Goal: Transaction & Acquisition: Purchase product/service

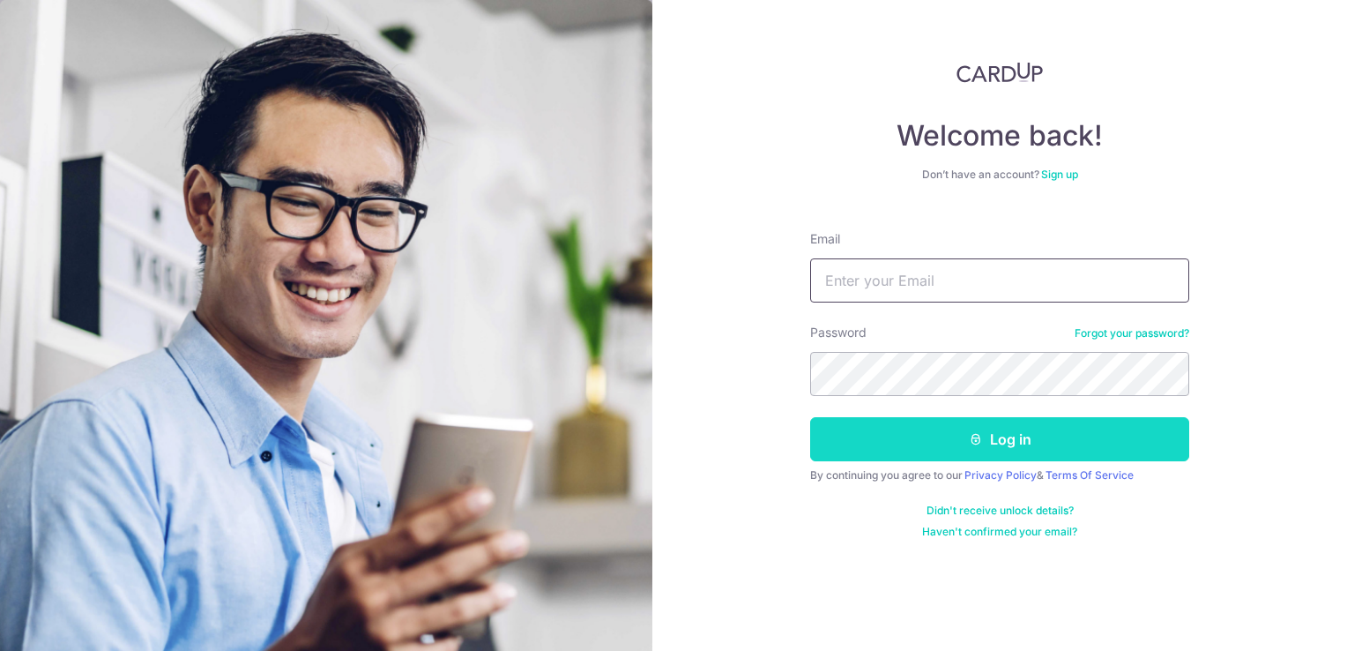
type input "yung@kaogroup.com"
click at [1004, 438] on button "Log in" at bounding box center [999, 439] width 379 height 44
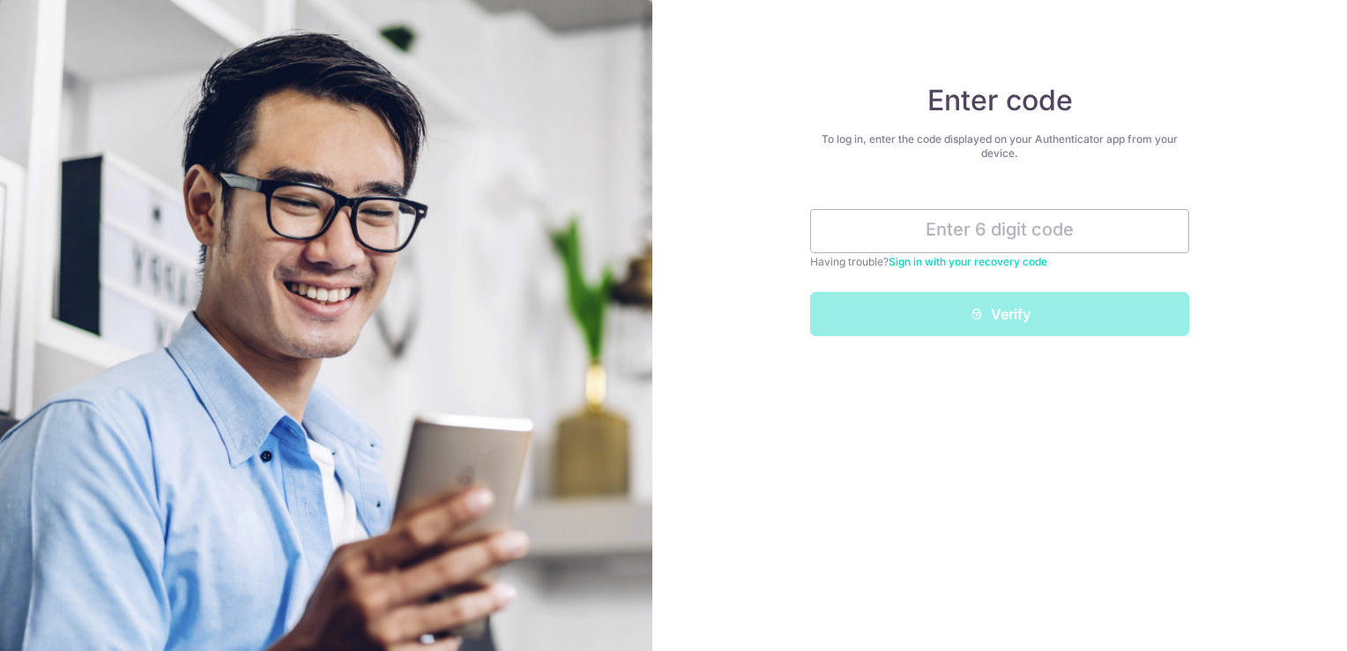
click at [1096, 321] on div "Verify" at bounding box center [1000, 314] width 400 height 44
click at [1023, 226] on input "text" at bounding box center [999, 231] width 379 height 44
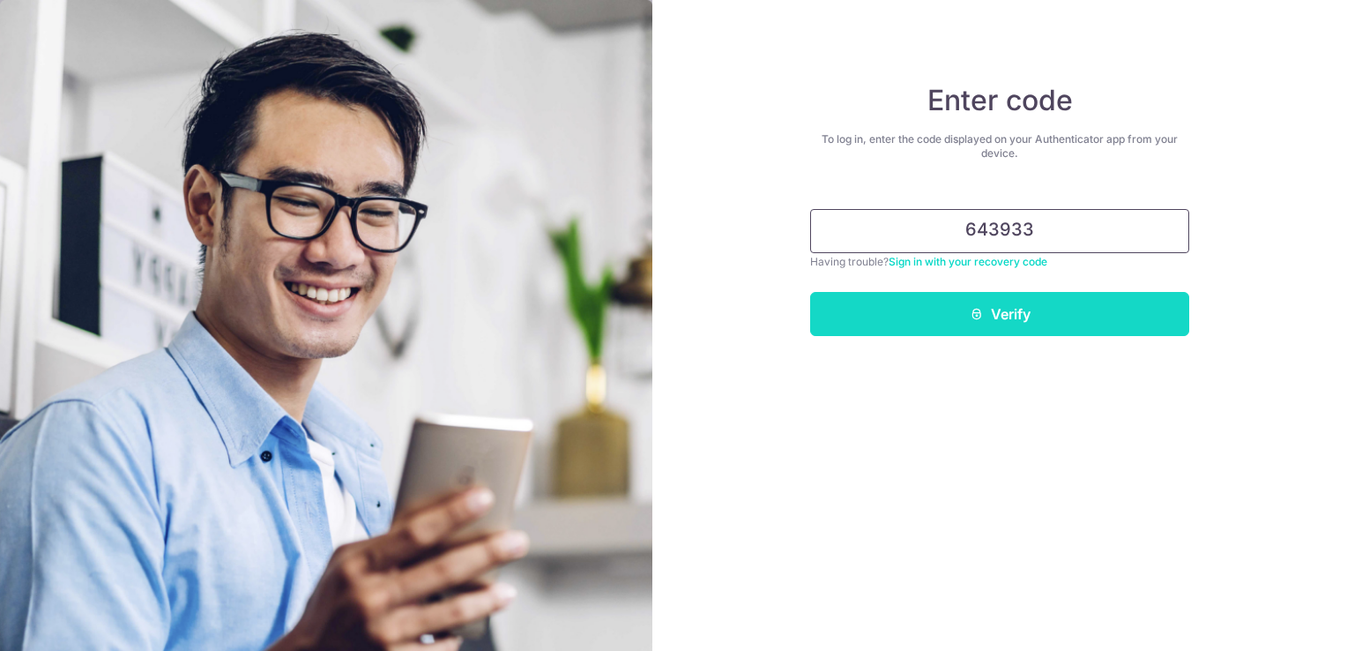
type input "643933"
click at [1044, 309] on button "Verify" at bounding box center [999, 314] width 379 height 44
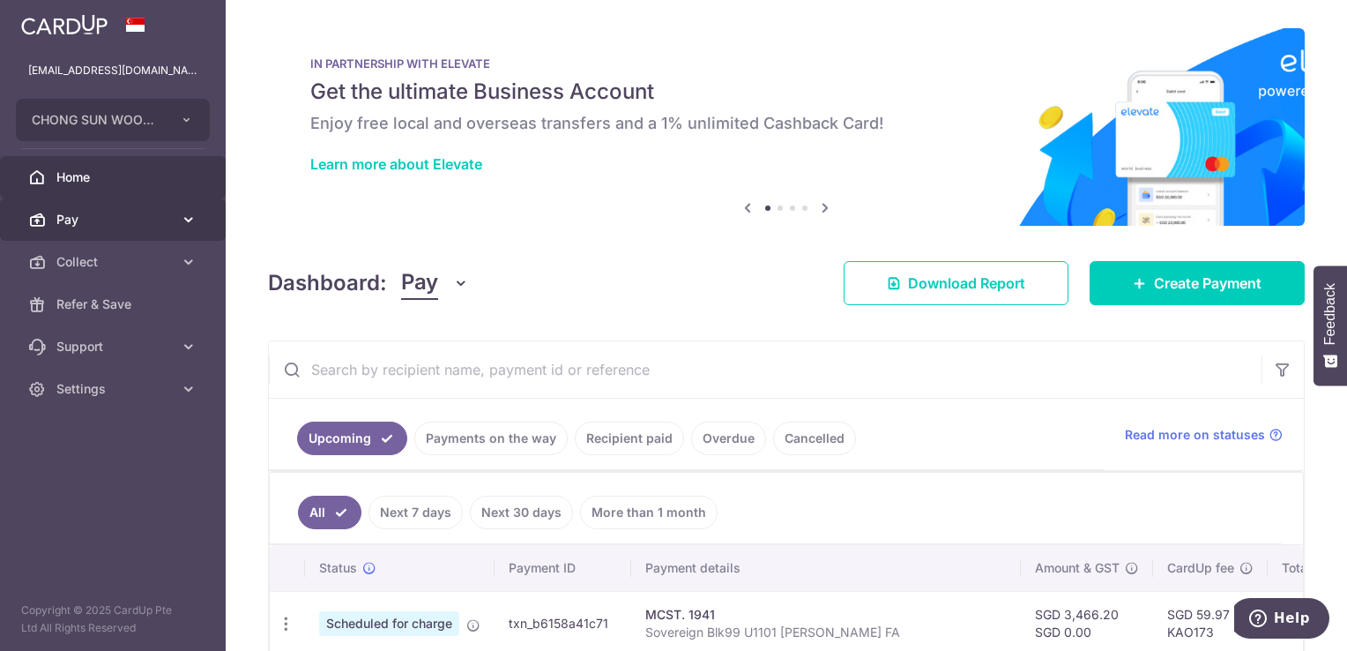
click at [109, 212] on span "Pay" at bounding box center [114, 220] width 116 height 18
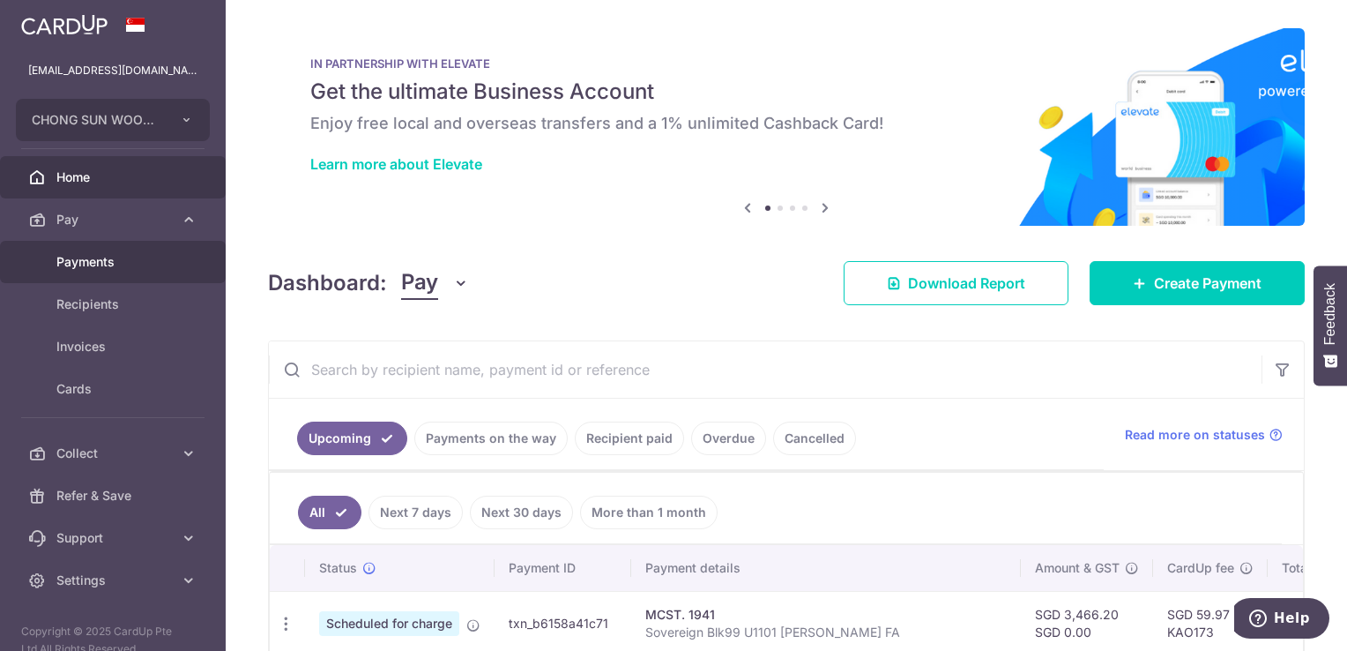
click at [145, 251] on link "Payments" at bounding box center [113, 262] width 226 height 42
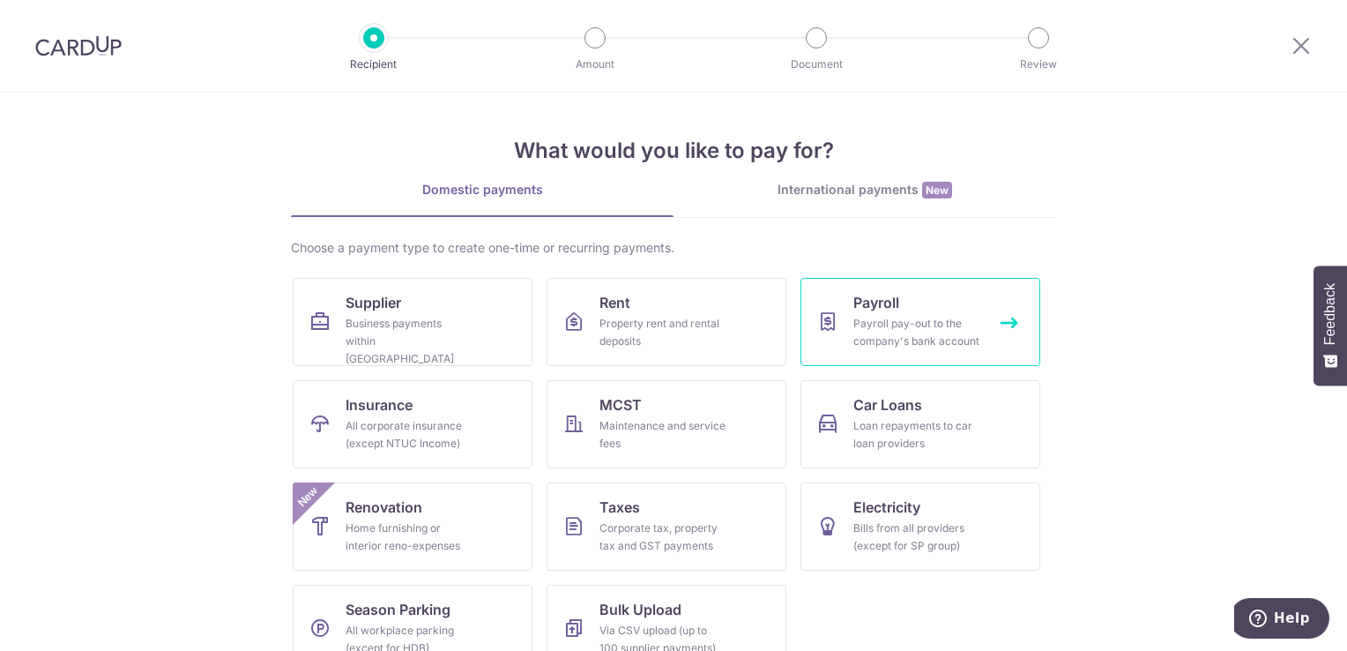
click at [925, 342] on div "Payroll pay-out to the company's bank account" at bounding box center [916, 332] width 127 height 35
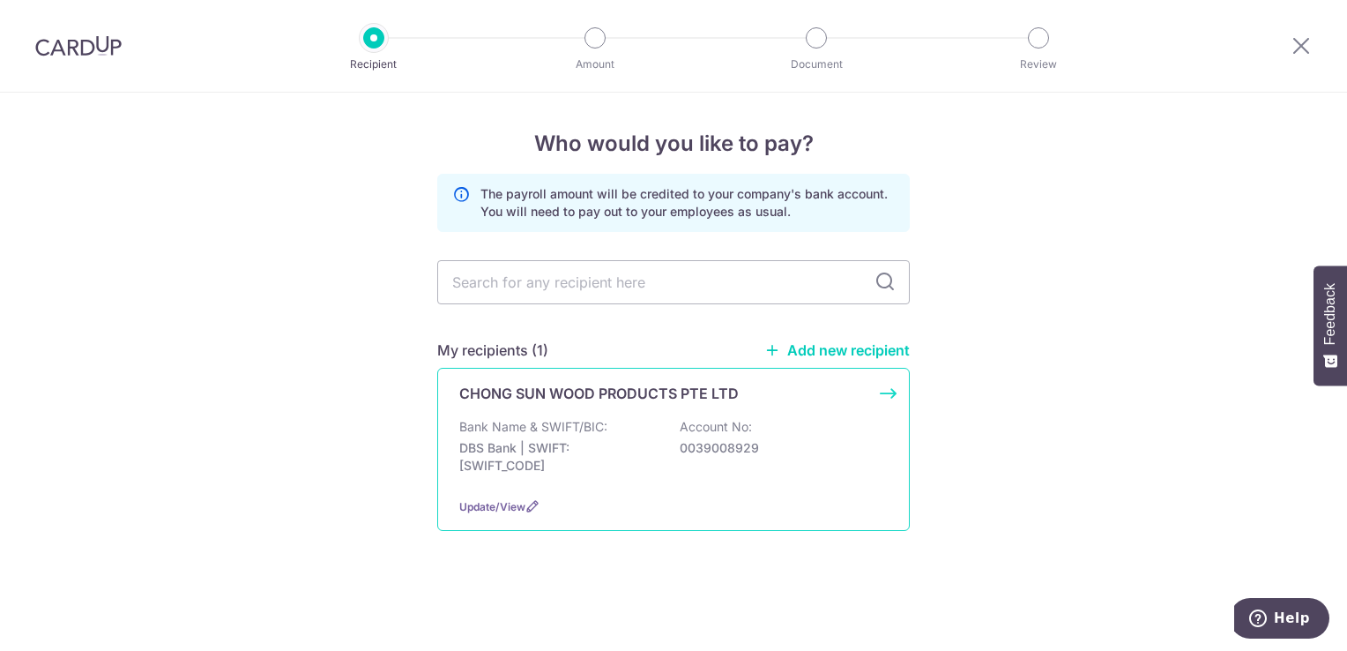
click at [637, 426] on div "Bank Name & SWIFT/BIC: DBS Bank | SWIFT: [SWIFT_CODE] Account No: 0039008929" at bounding box center [673, 450] width 429 height 65
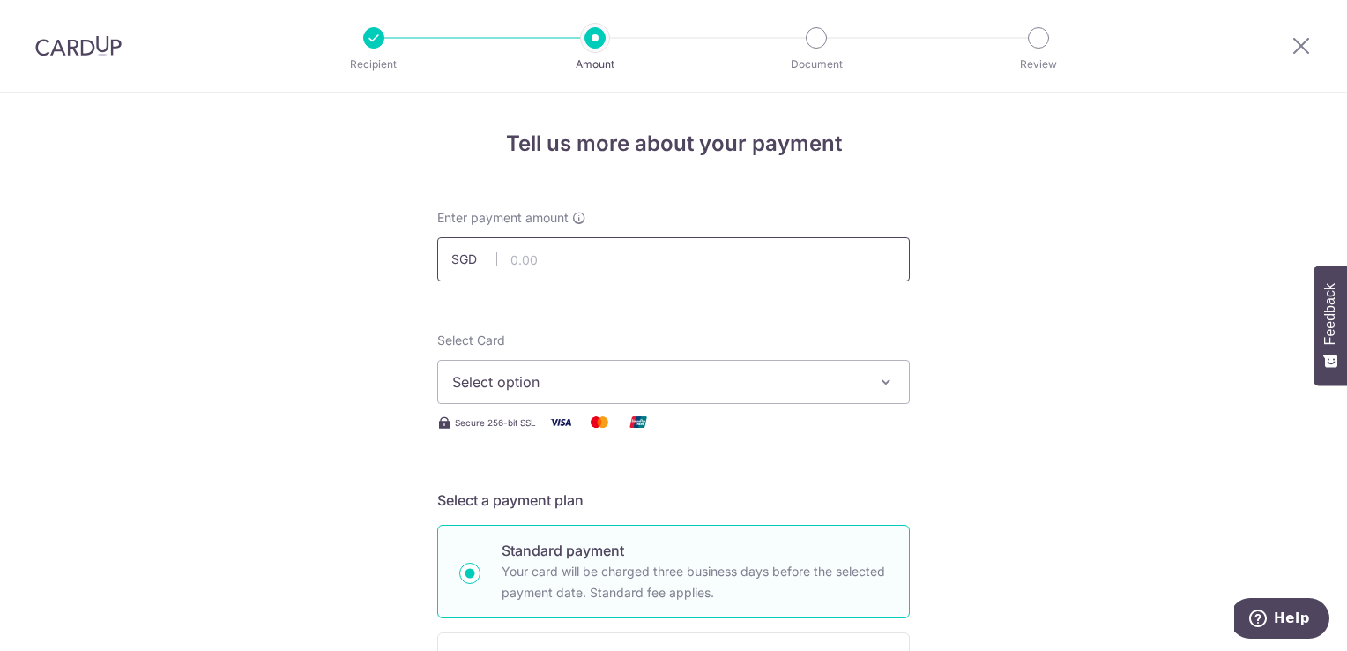
click at [624, 261] on input "text" at bounding box center [673, 259] width 473 height 44
type input "40,121.50"
click at [644, 390] on span "Select option" at bounding box center [657, 381] width 411 height 21
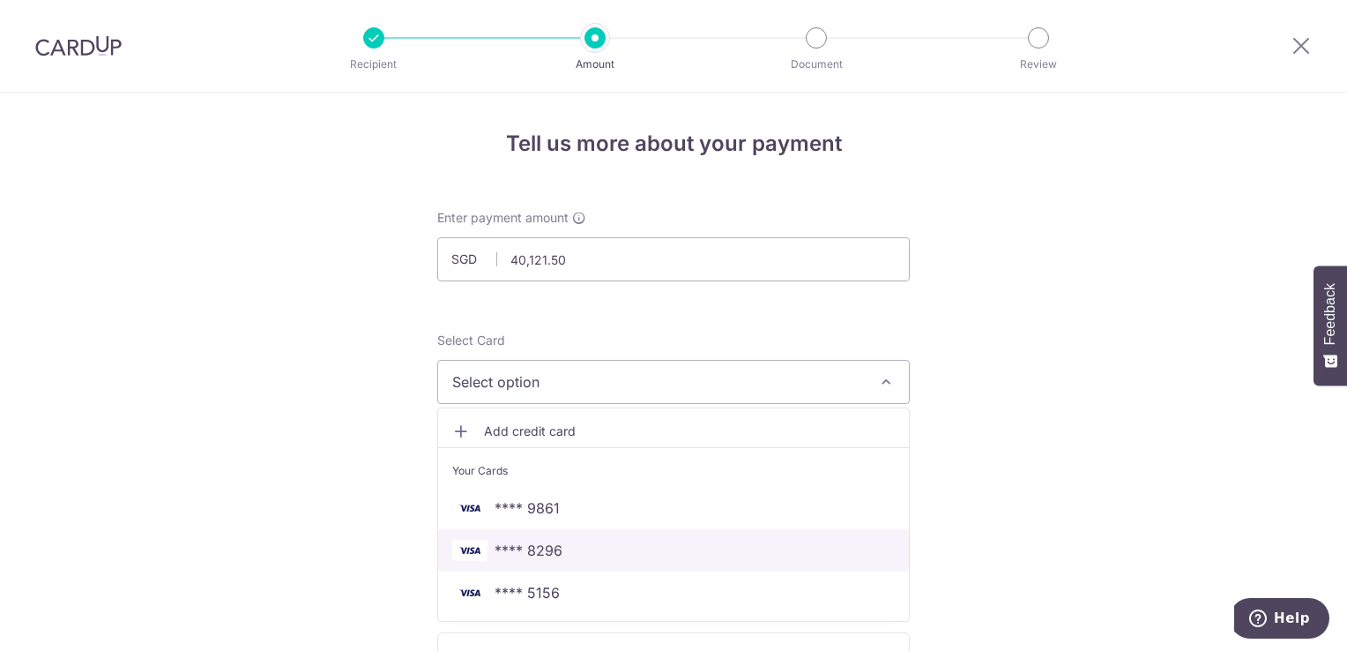
drag, startPoint x: 618, startPoint y: 563, endPoint x: 720, endPoint y: 524, distance: 109.7
click at [618, 563] on link "**** 8296" at bounding box center [673, 550] width 471 height 42
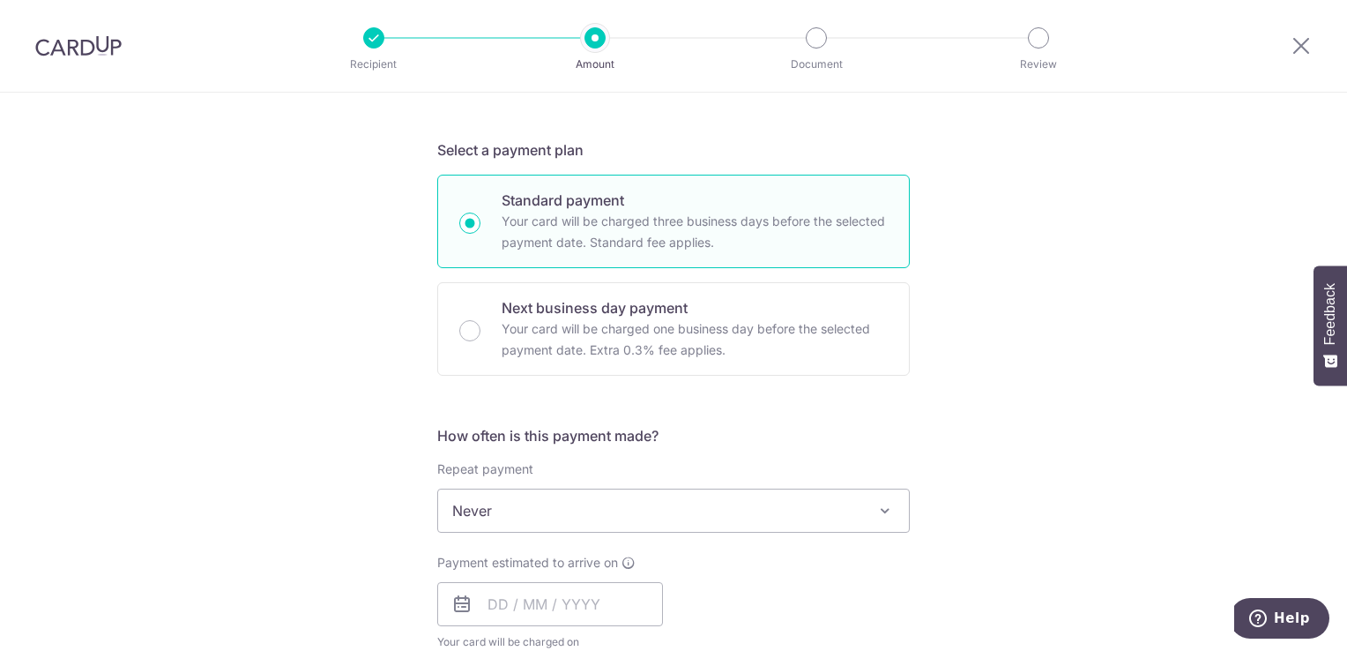
scroll to position [353, 0]
click at [585, 615] on input "text" at bounding box center [550, 601] width 226 height 44
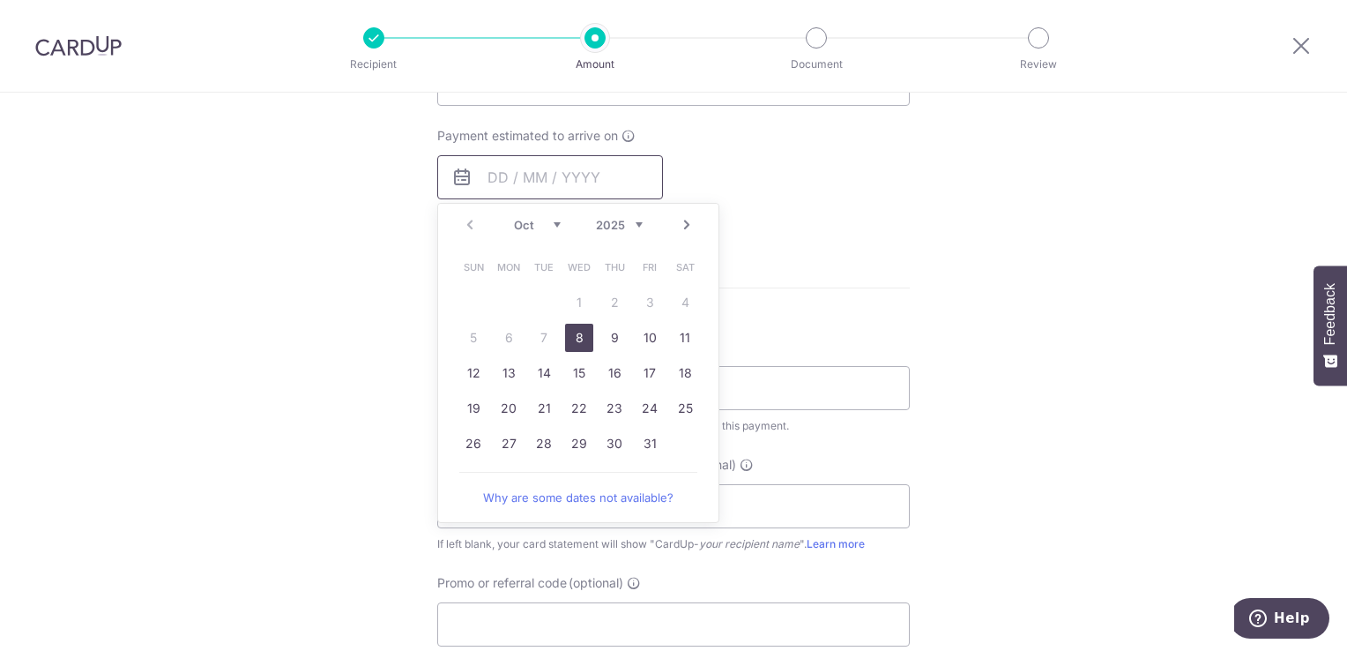
scroll to position [794, 0]
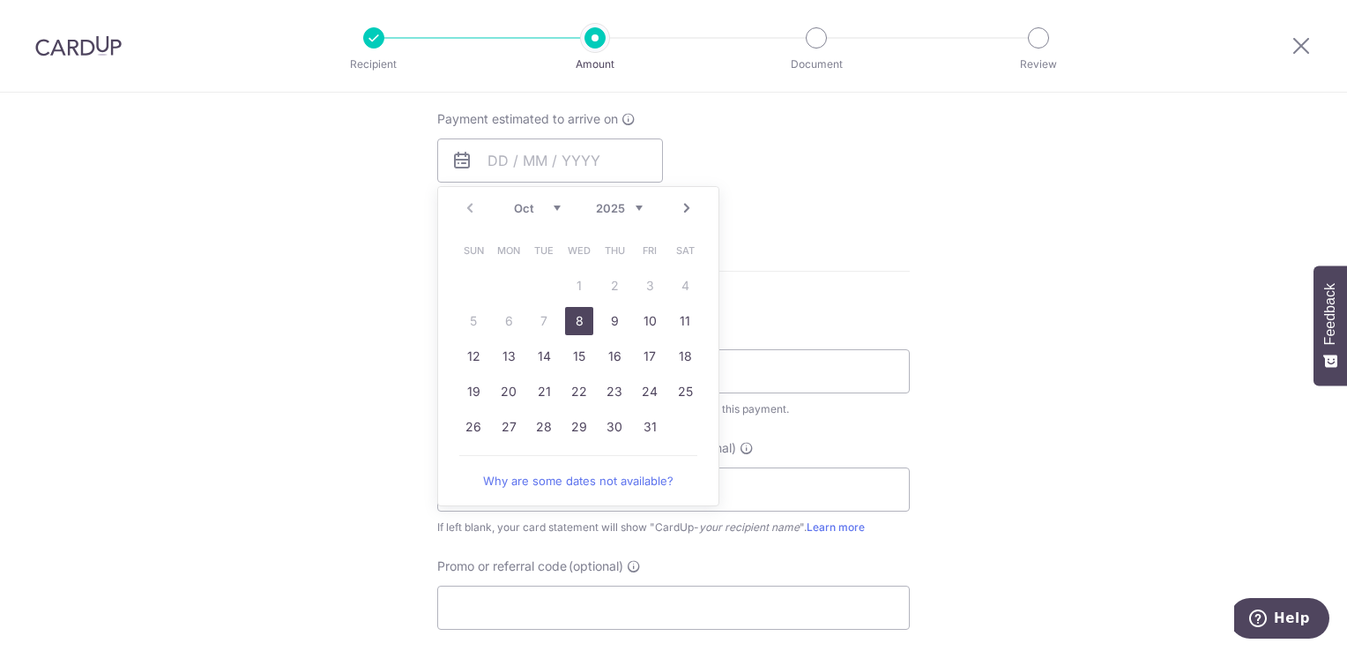
click at [571, 323] on link "8" at bounding box center [579, 321] width 28 height 28
type input "[DATE]"
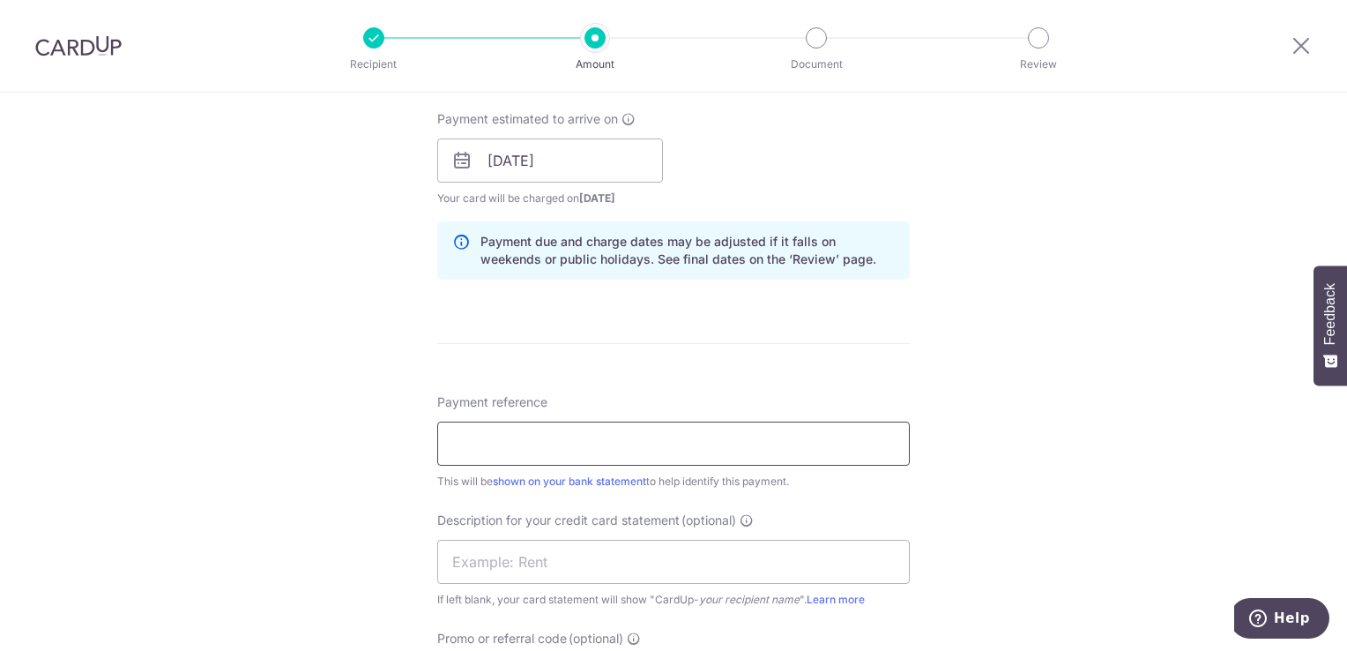
click at [678, 446] on input "Payment reference" at bounding box center [673, 443] width 473 height 44
drag, startPoint x: 575, startPoint y: 439, endPoint x: 391, endPoint y: 446, distance: 184.4
click at [402, 432] on div "Tell us more about your payment Enter payment amount SGD 40,121.50 40121.50 Sel…" at bounding box center [673, 183] width 1347 height 1768
type input "CSW Payroll"
click at [508, 548] on input "text" at bounding box center [673, 562] width 473 height 44
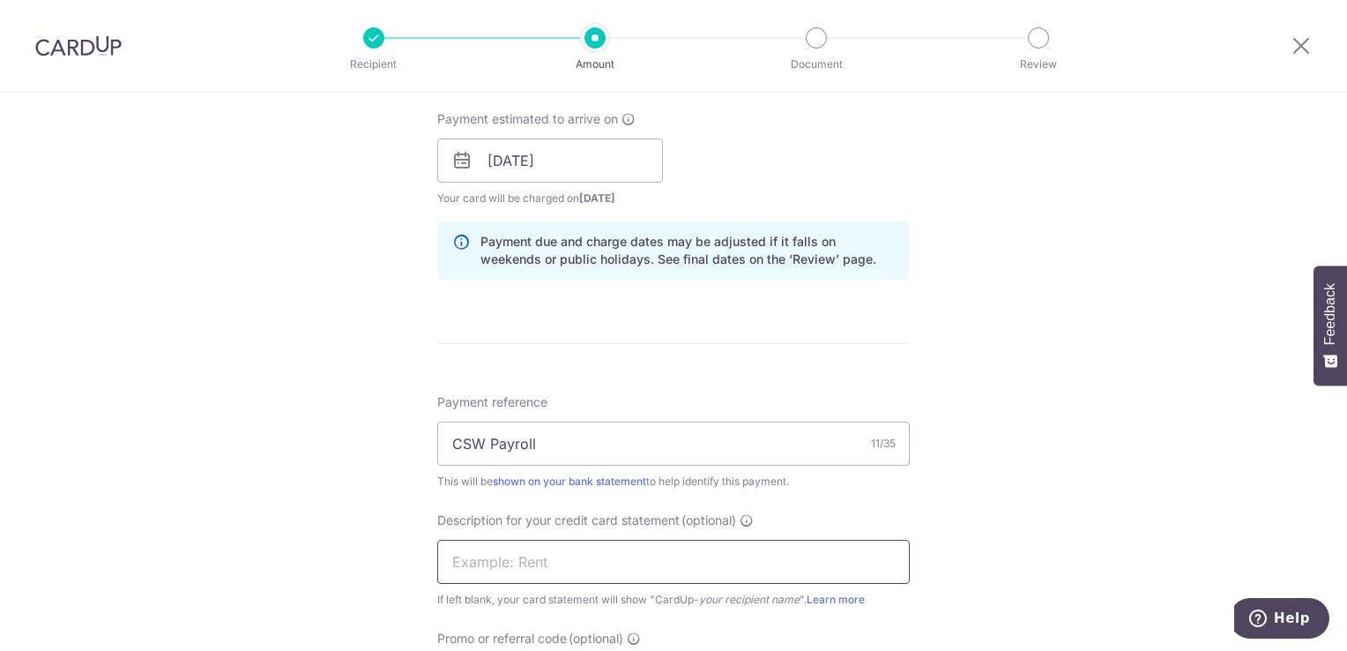
paste input "CSW Payroll"
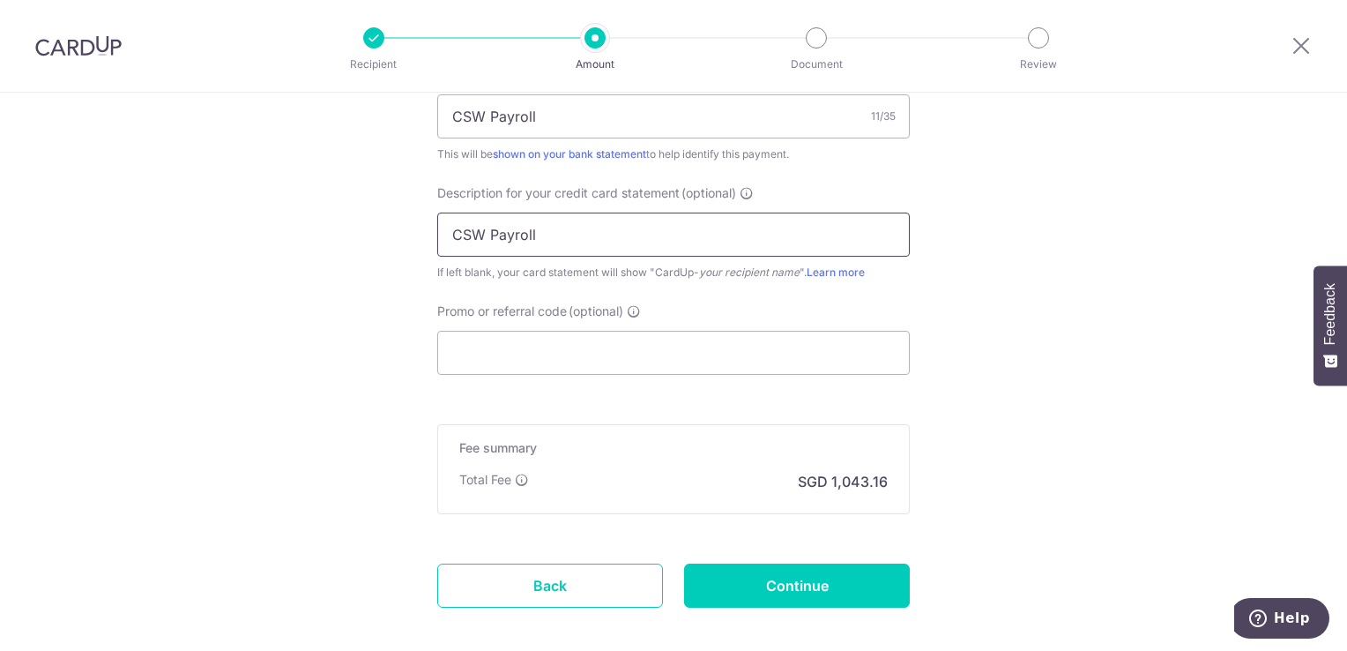
scroll to position [1146, 0]
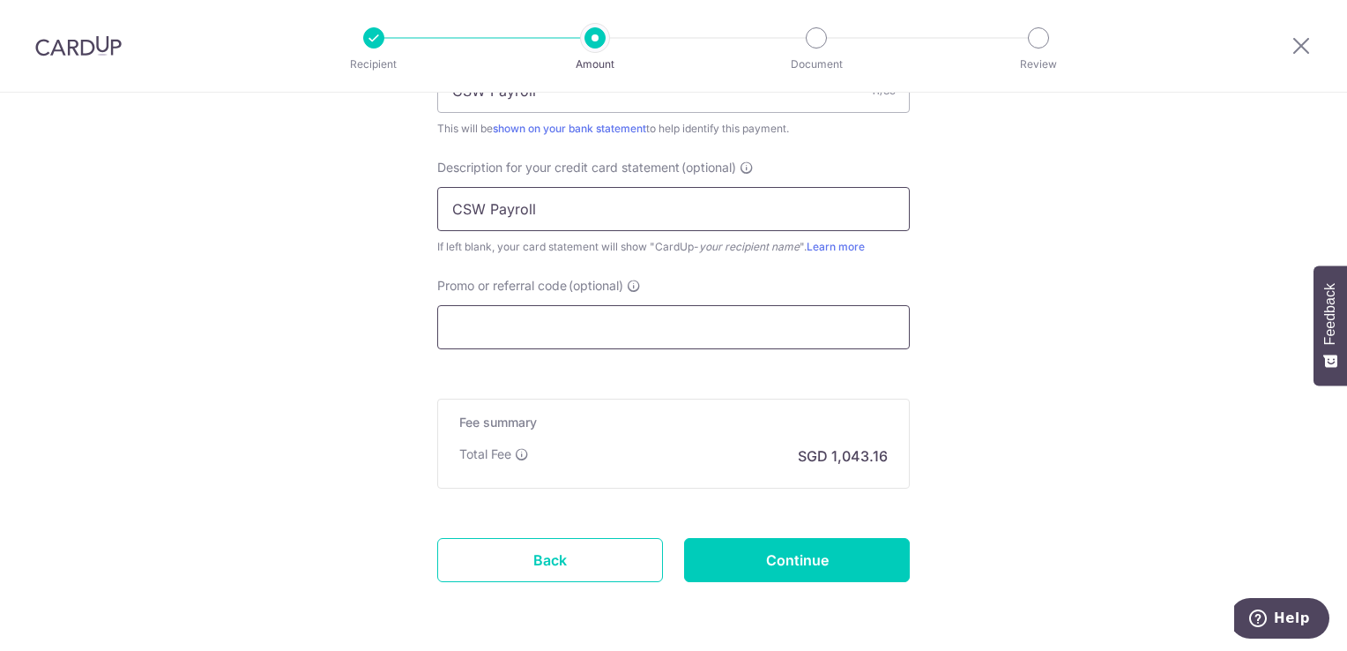
type input "CSW Payroll"
click at [600, 326] on input "Promo or referral code (optional)" at bounding box center [673, 327] width 473 height 44
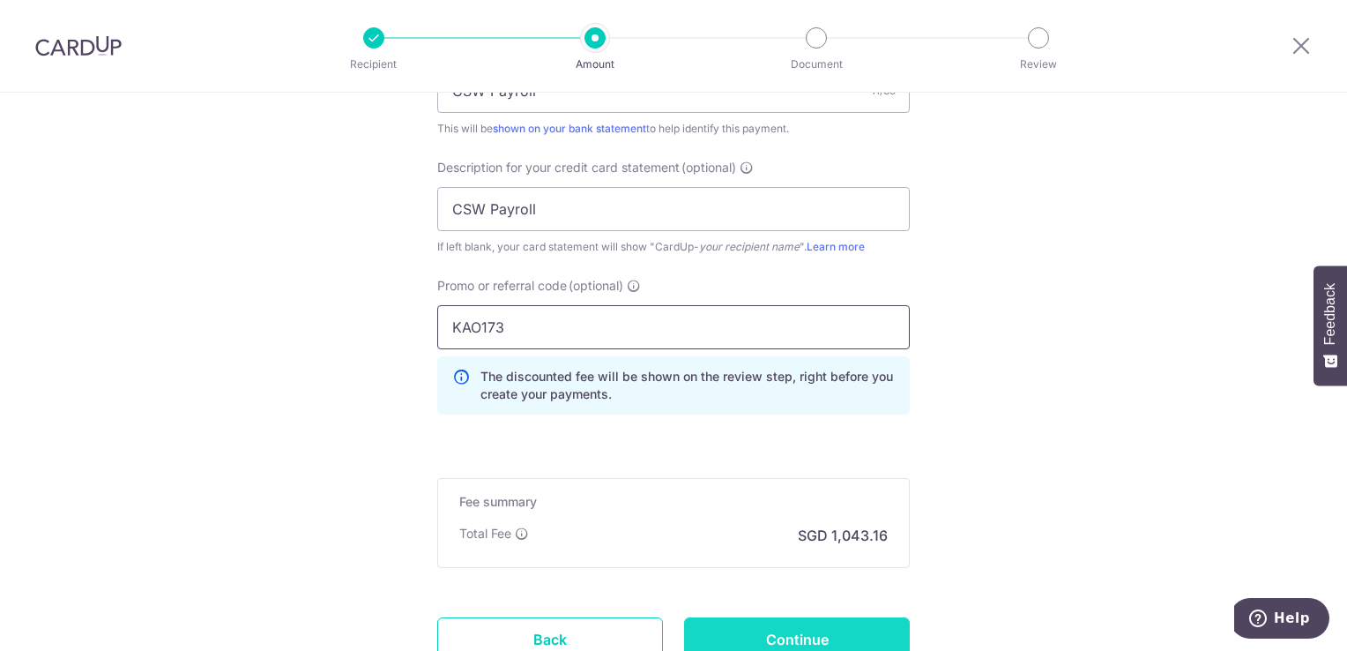
type input "KAO173"
click at [839, 626] on input "Continue" at bounding box center [797, 639] width 226 height 44
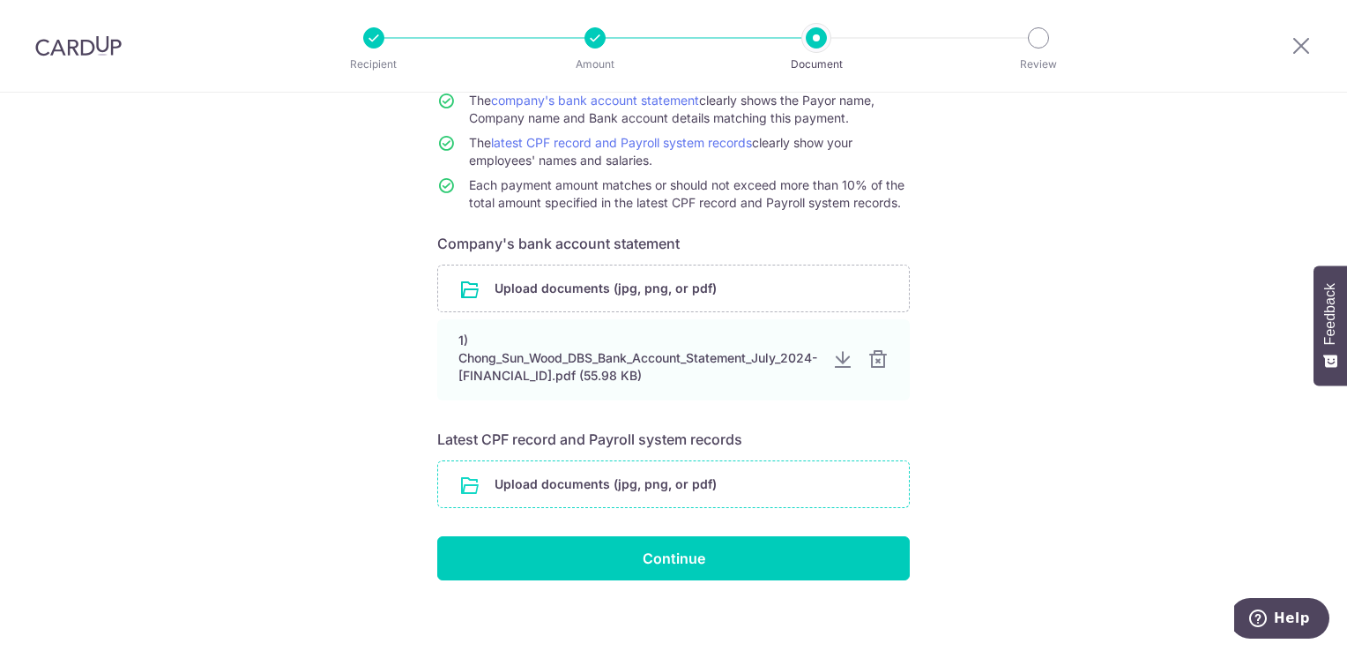
scroll to position [176, 0]
click at [724, 486] on input "file" at bounding box center [673, 483] width 471 height 46
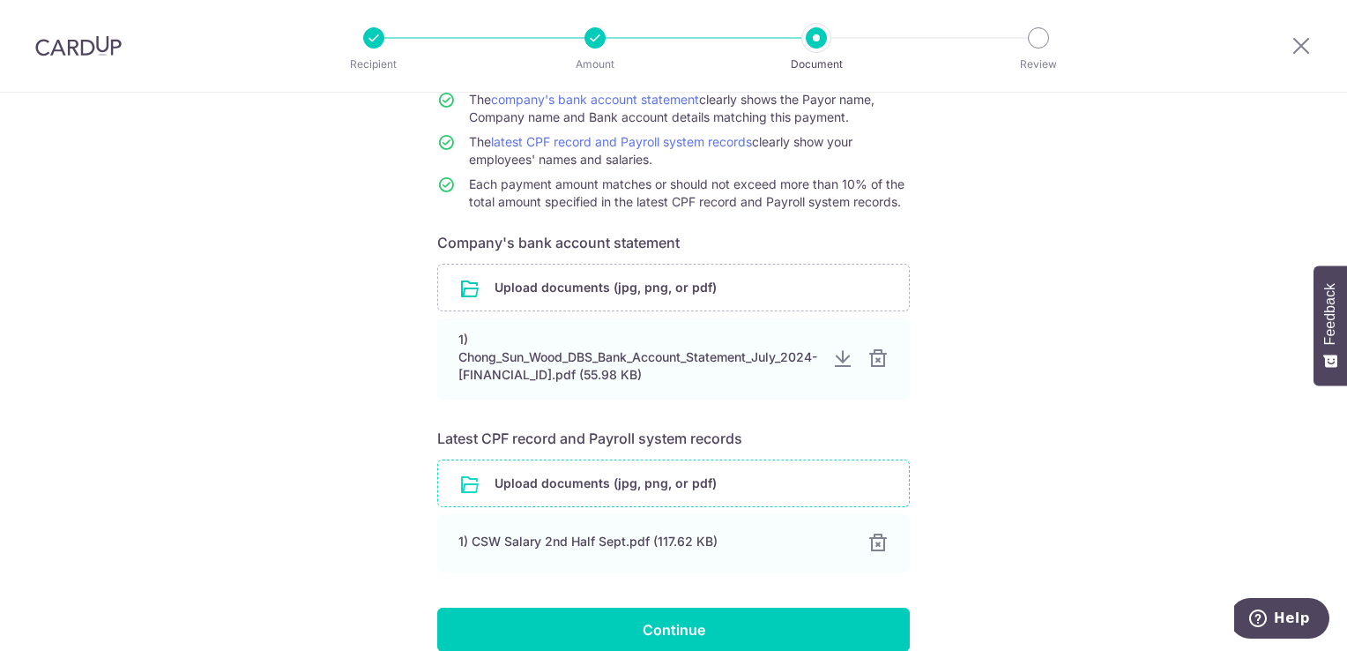
click at [670, 488] on input "file" at bounding box center [673, 483] width 471 height 46
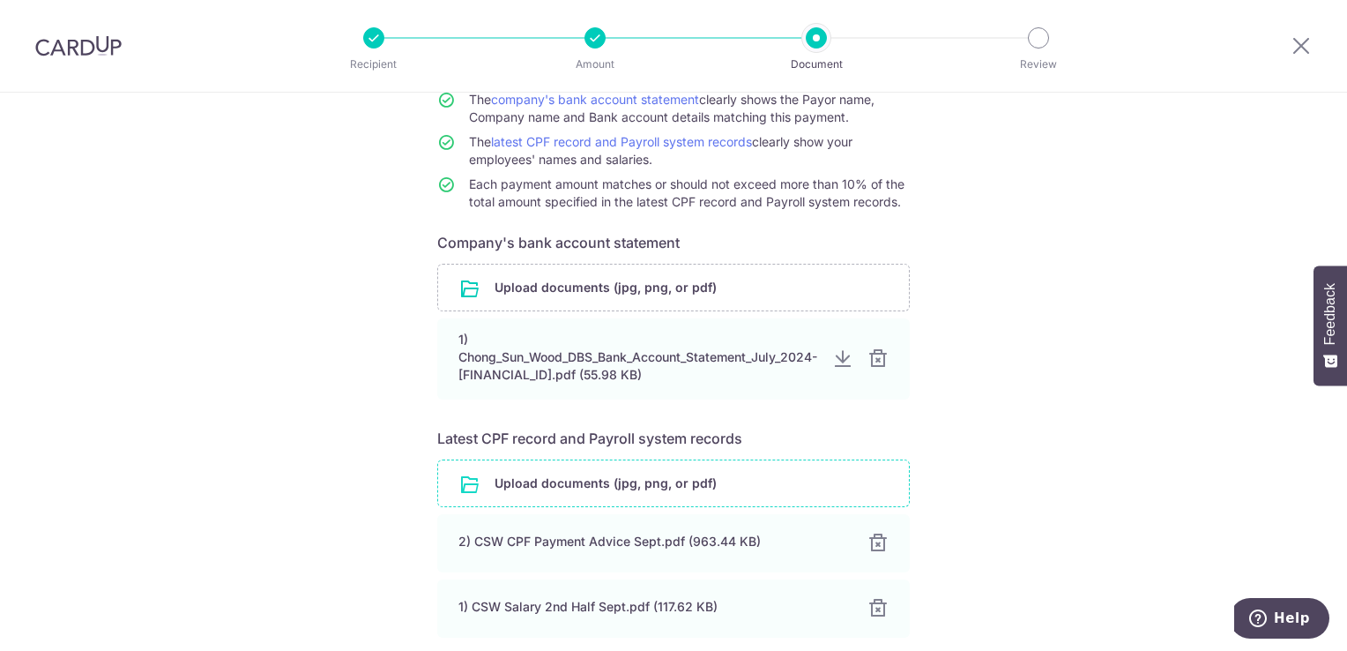
scroll to position [324, 0]
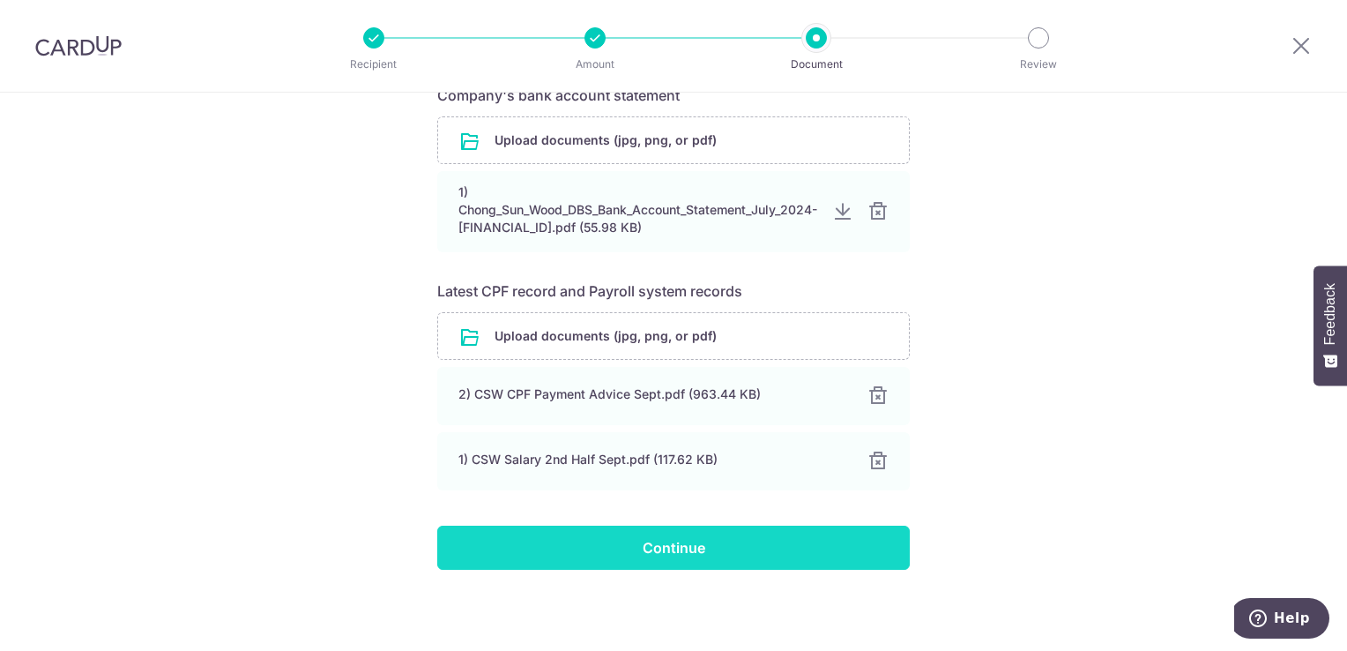
click at [698, 545] on input "Continue" at bounding box center [673, 547] width 473 height 44
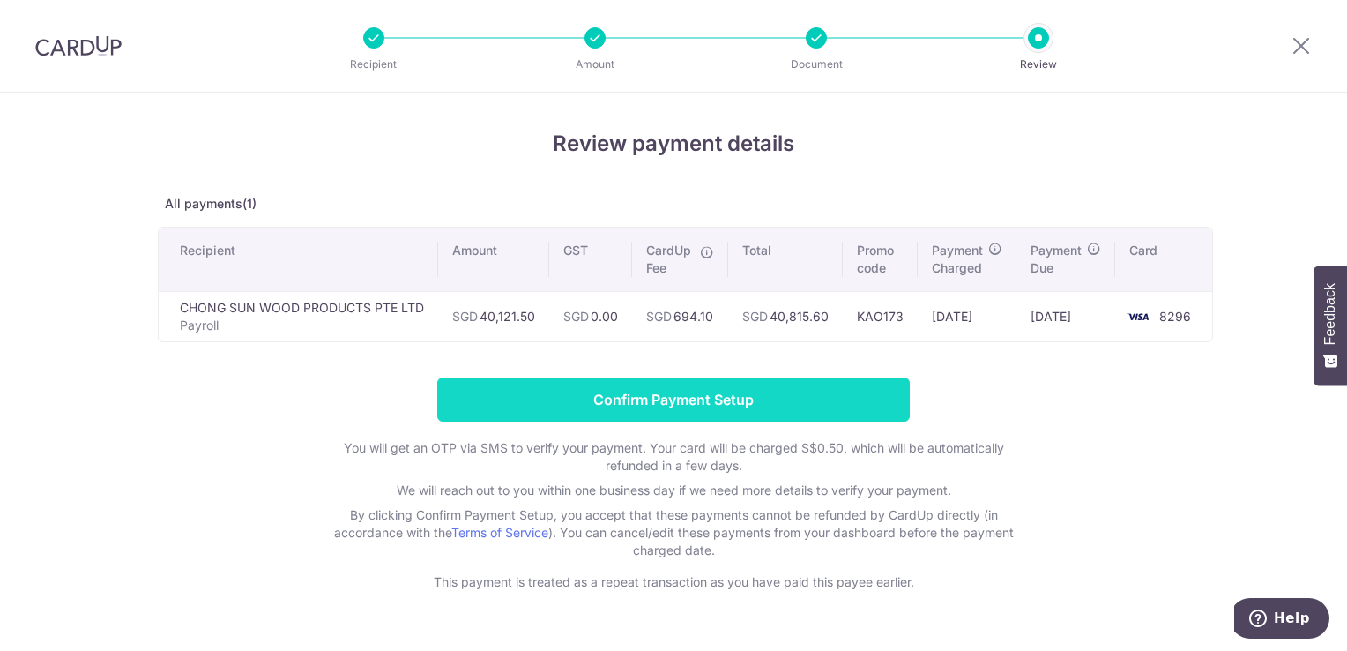
click at [713, 407] on input "Confirm Payment Setup" at bounding box center [673, 399] width 473 height 44
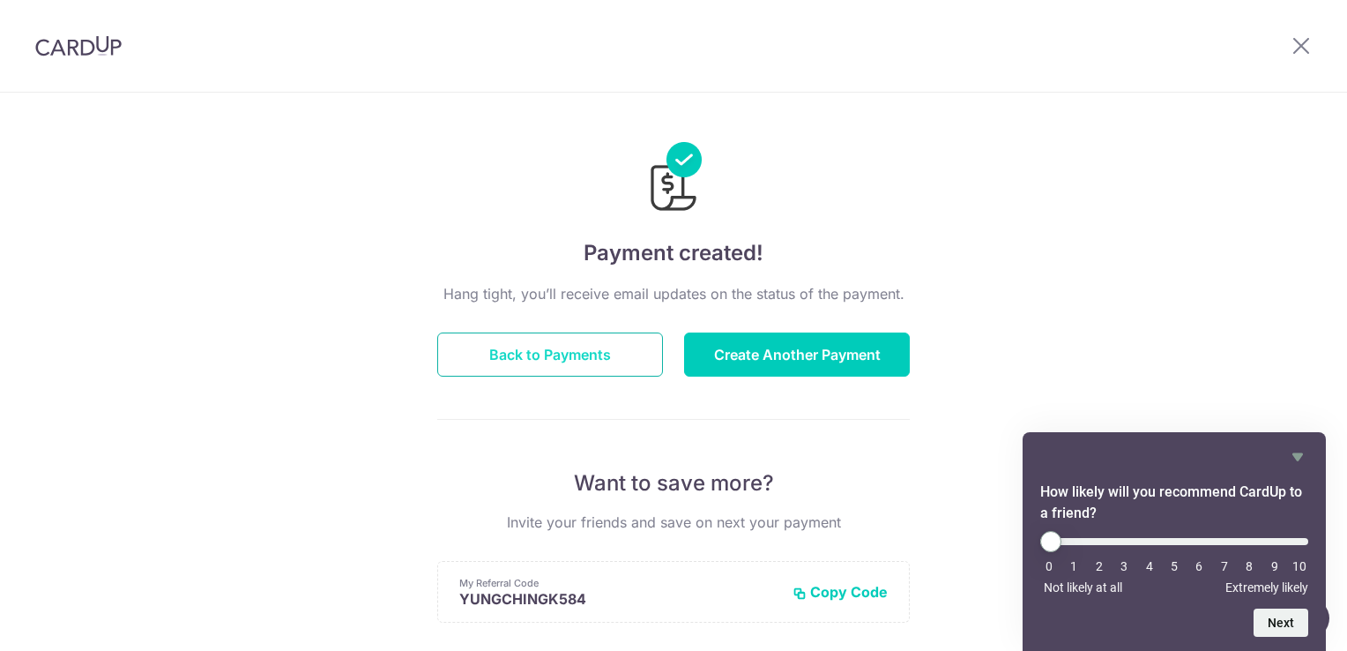
click at [567, 357] on button "Back to Payments" at bounding box center [550, 354] width 226 height 44
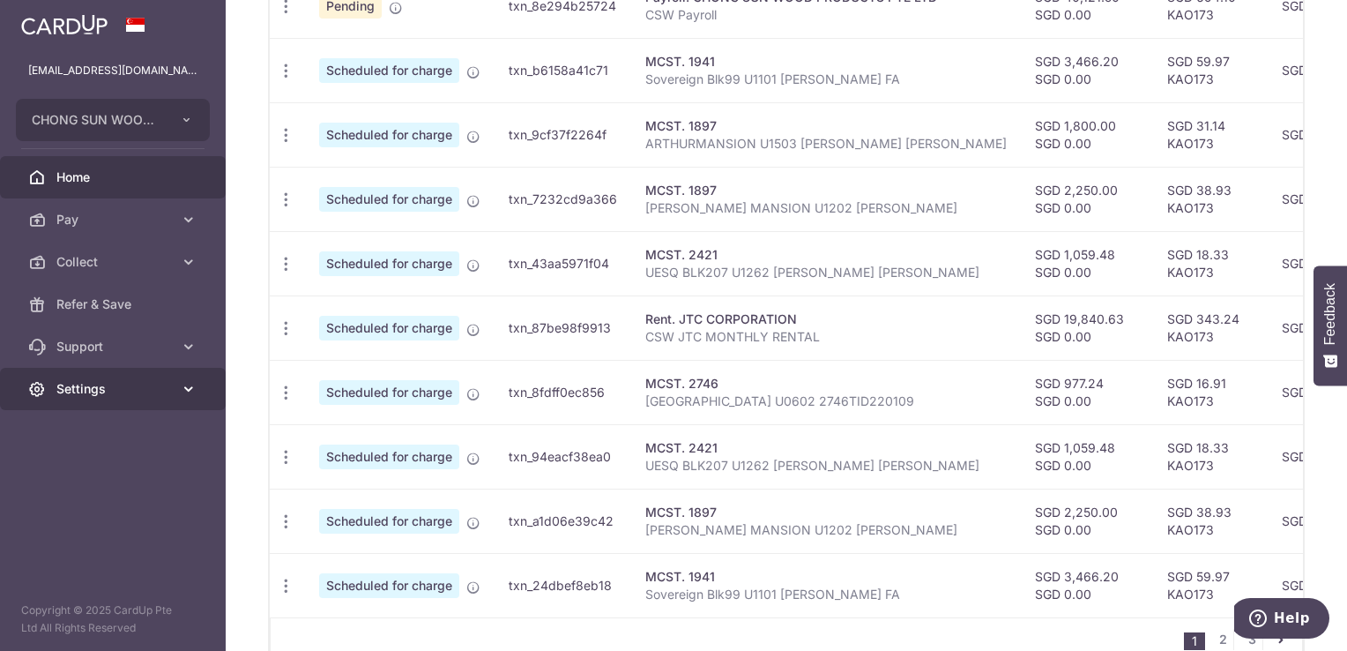
click at [67, 384] on span "Settings" at bounding box center [114, 389] width 116 height 18
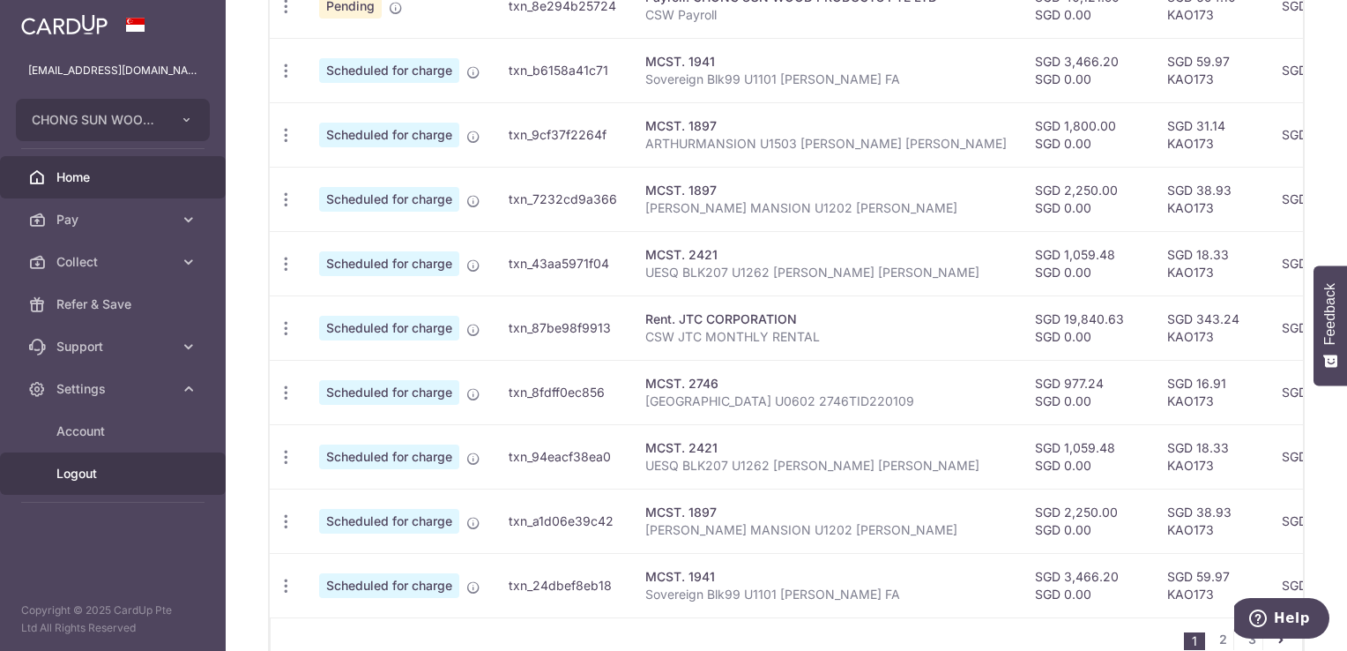
click at [101, 471] on span "Logout" at bounding box center [114, 474] width 116 height 18
